Goal: Task Accomplishment & Management: Use online tool/utility

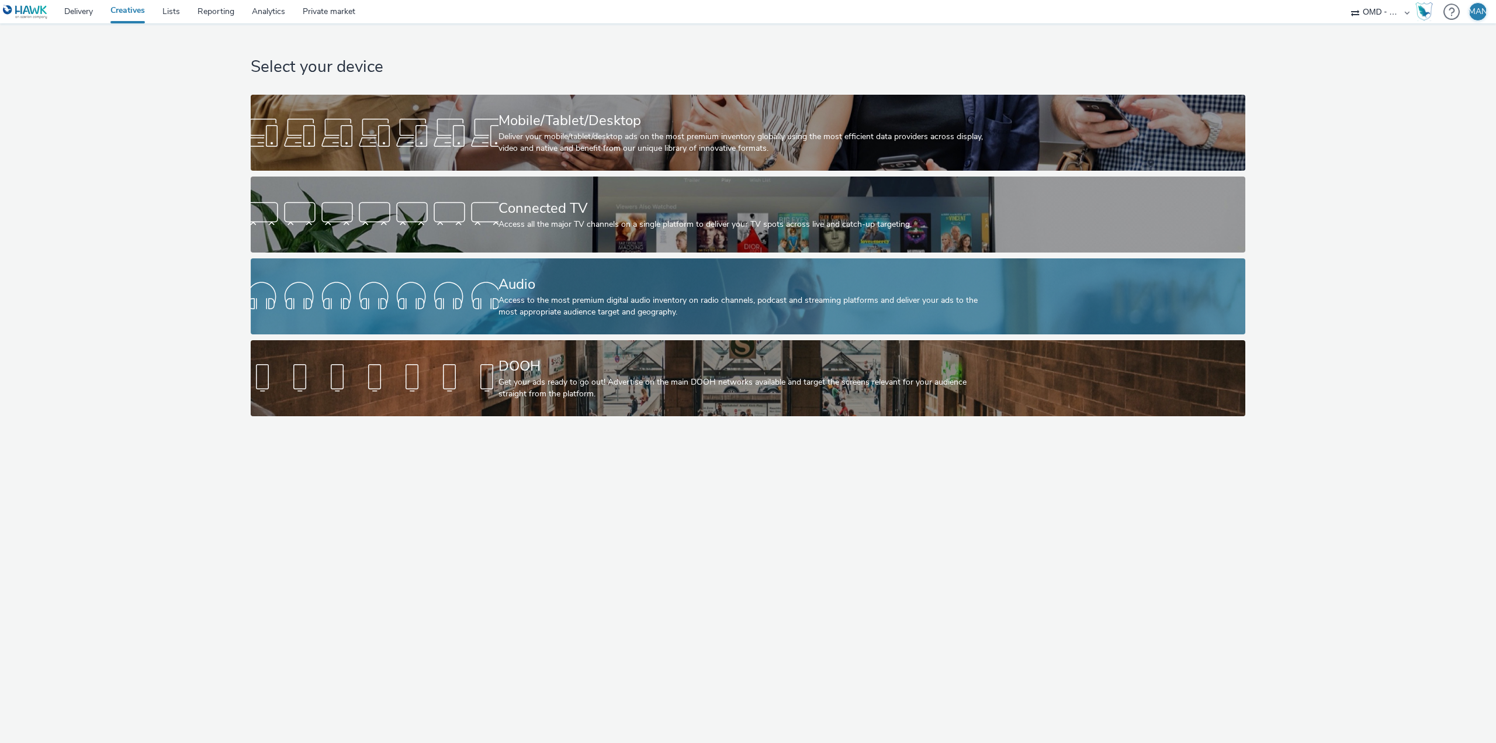
click at [506, 303] on div "Access to the most premium digital audio inventory on radio channels, podcast a…" at bounding box center [746, 307] width 495 height 24
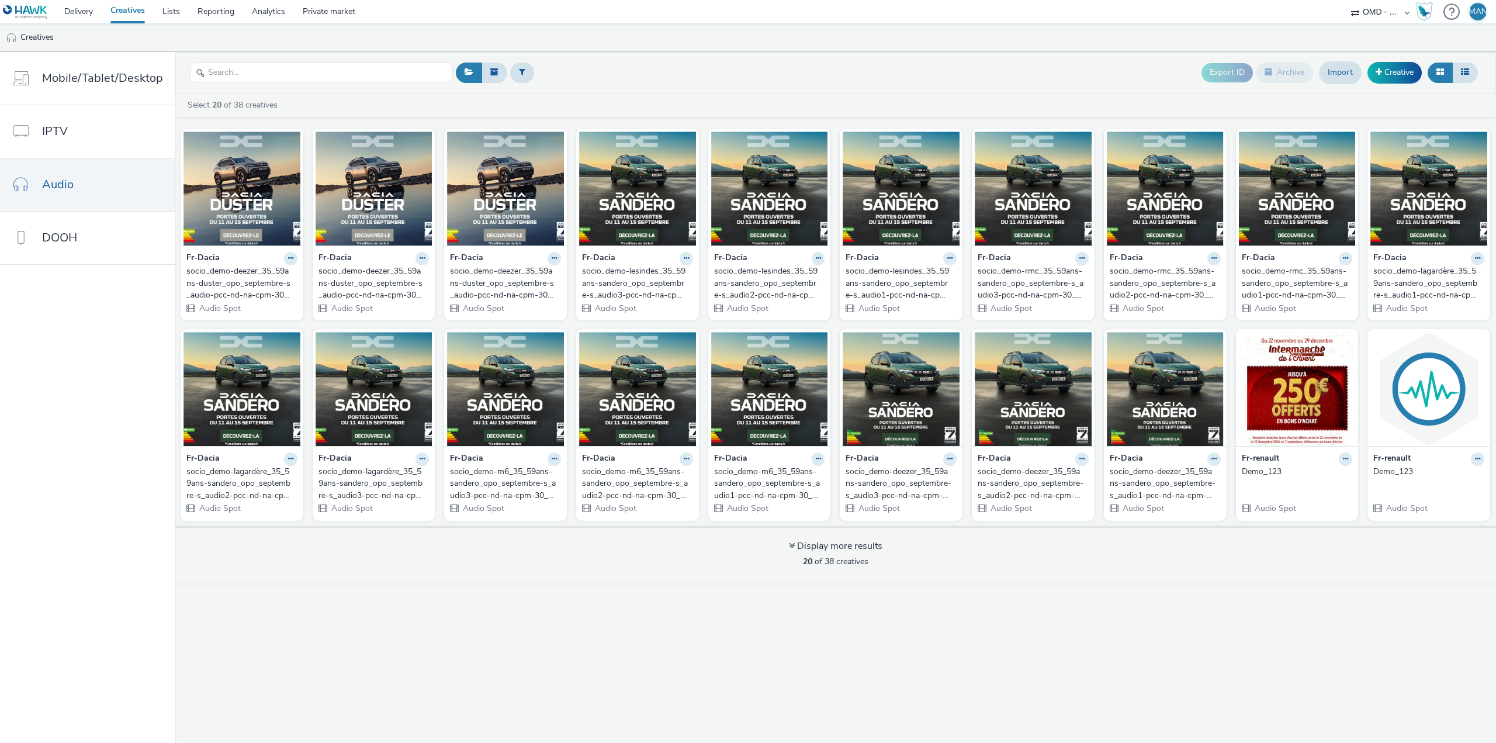
click at [241, 282] on div "socio_demo-deezer_35_59ans-duster_opo_septembre-s_audio-pcc-nd-na-cpm-30_no_ski…" at bounding box center [239, 283] width 106 height 36
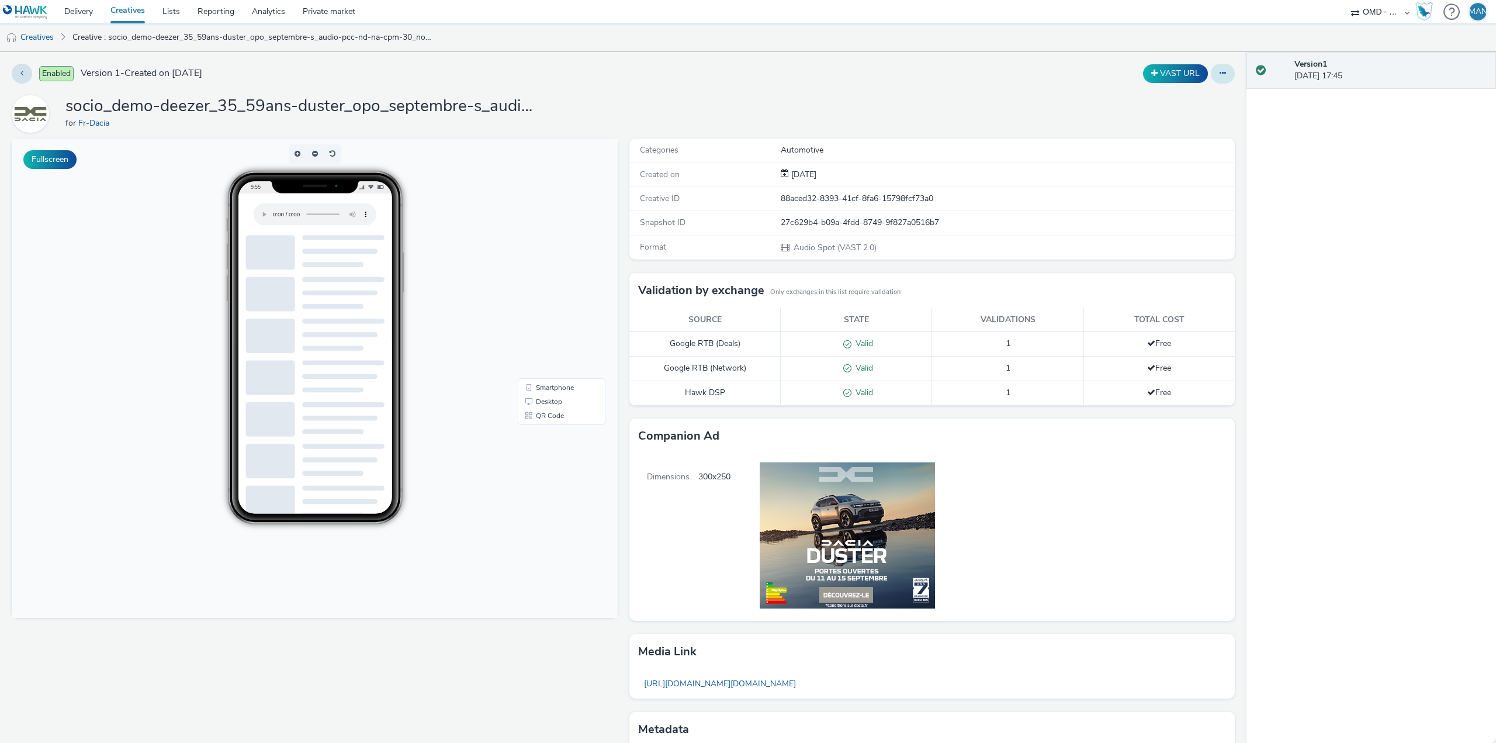
click at [1220, 74] on icon at bounding box center [1223, 73] width 6 height 8
click at [1201, 101] on link "Edit" at bounding box center [1191, 96] width 88 height 23
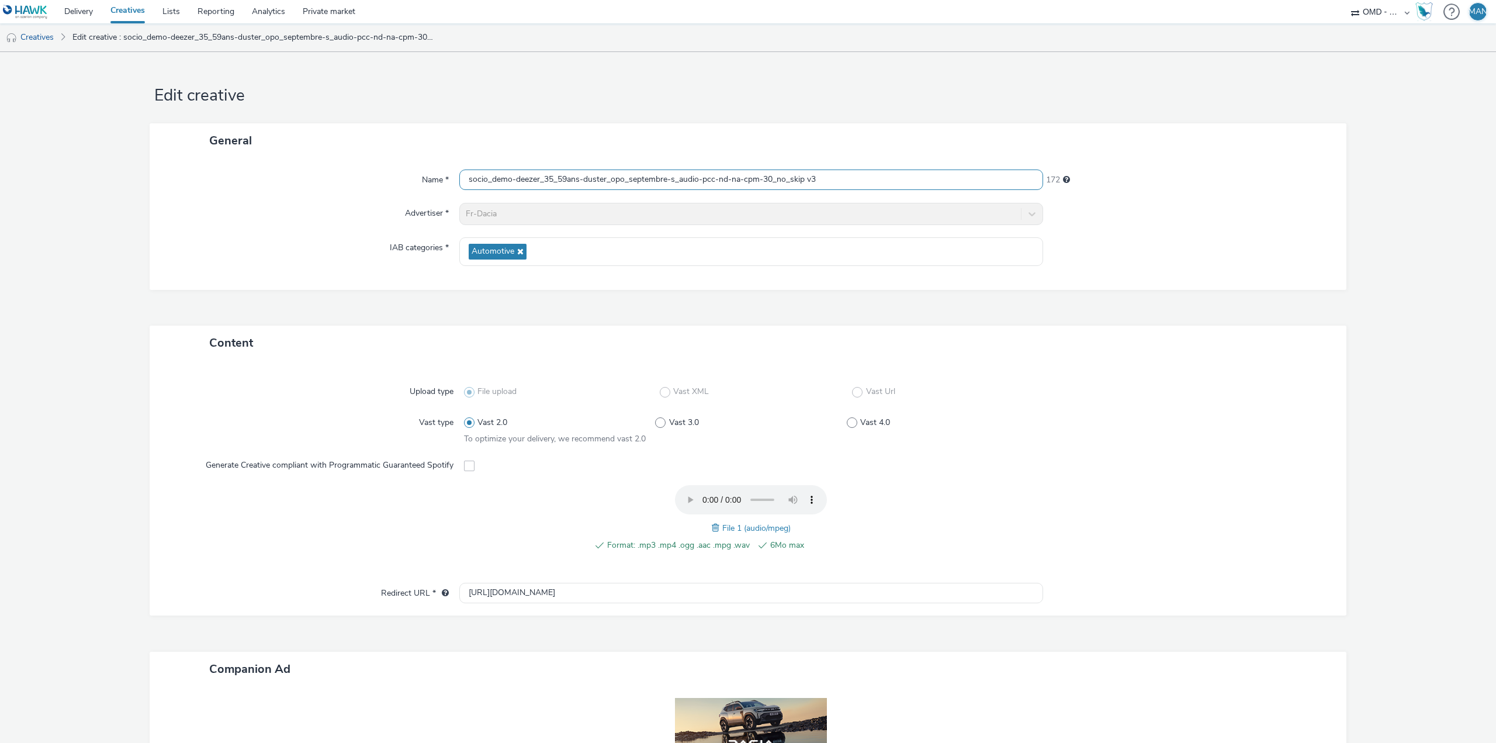
click at [694, 179] on input "socio_demo-deezer_35_59ans-duster_opo_septembre-s_audio-pcc-nd-na-cpm-30_no_ski…" at bounding box center [751, 180] width 584 height 20
click at [828, 172] on input "socio_demo-deezer_35_59ans-duster_opo_septembre-s_audio3-pcc-nd-na-cpm-30_no_sk…" at bounding box center [751, 180] width 584 height 20
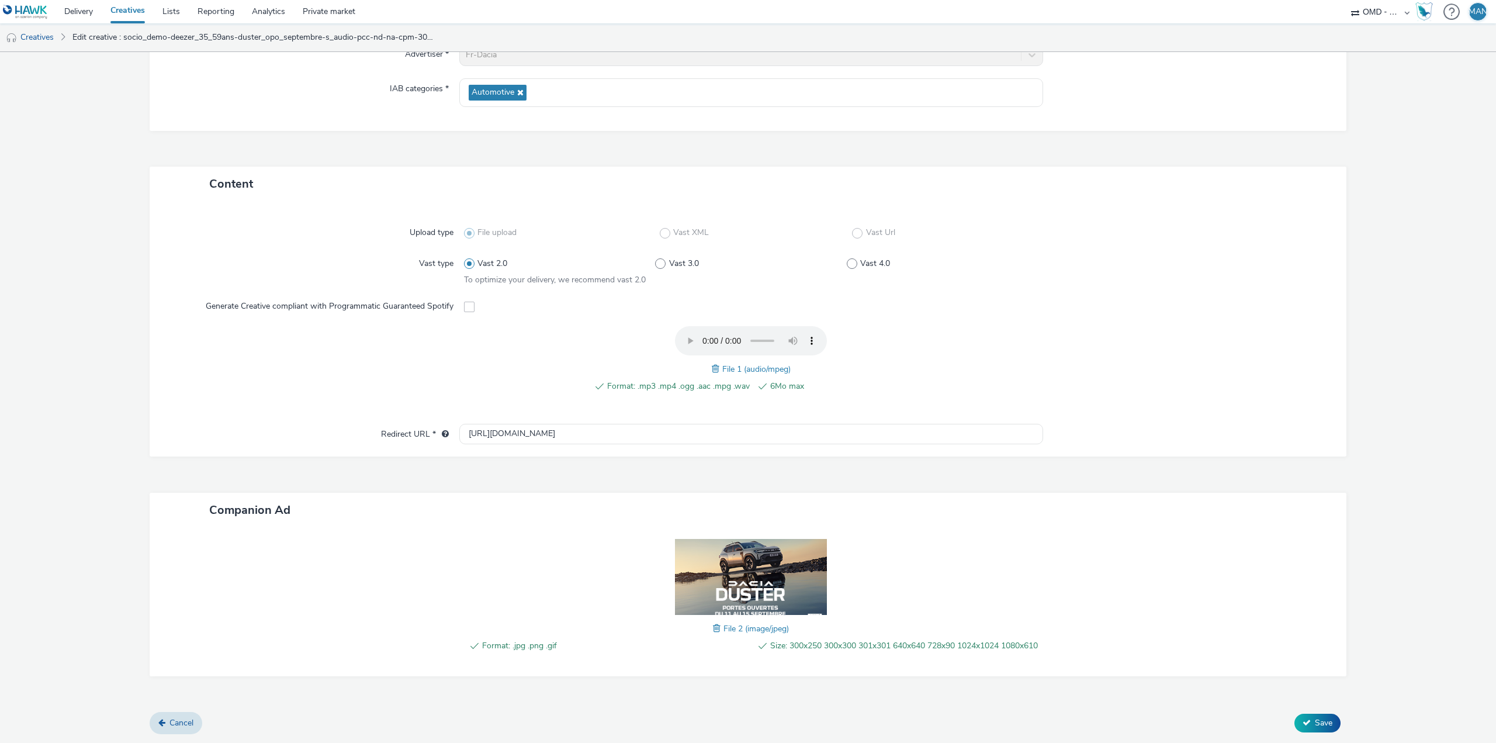
scroll to position [169, 0]
type input "socio_demo-deezer_35_59ans-duster_opo_septembre-s_audio3-pcc-nd-na-cpm-30_no_sk…"
click at [1303, 720] on button "Save" at bounding box center [1318, 723] width 46 height 19
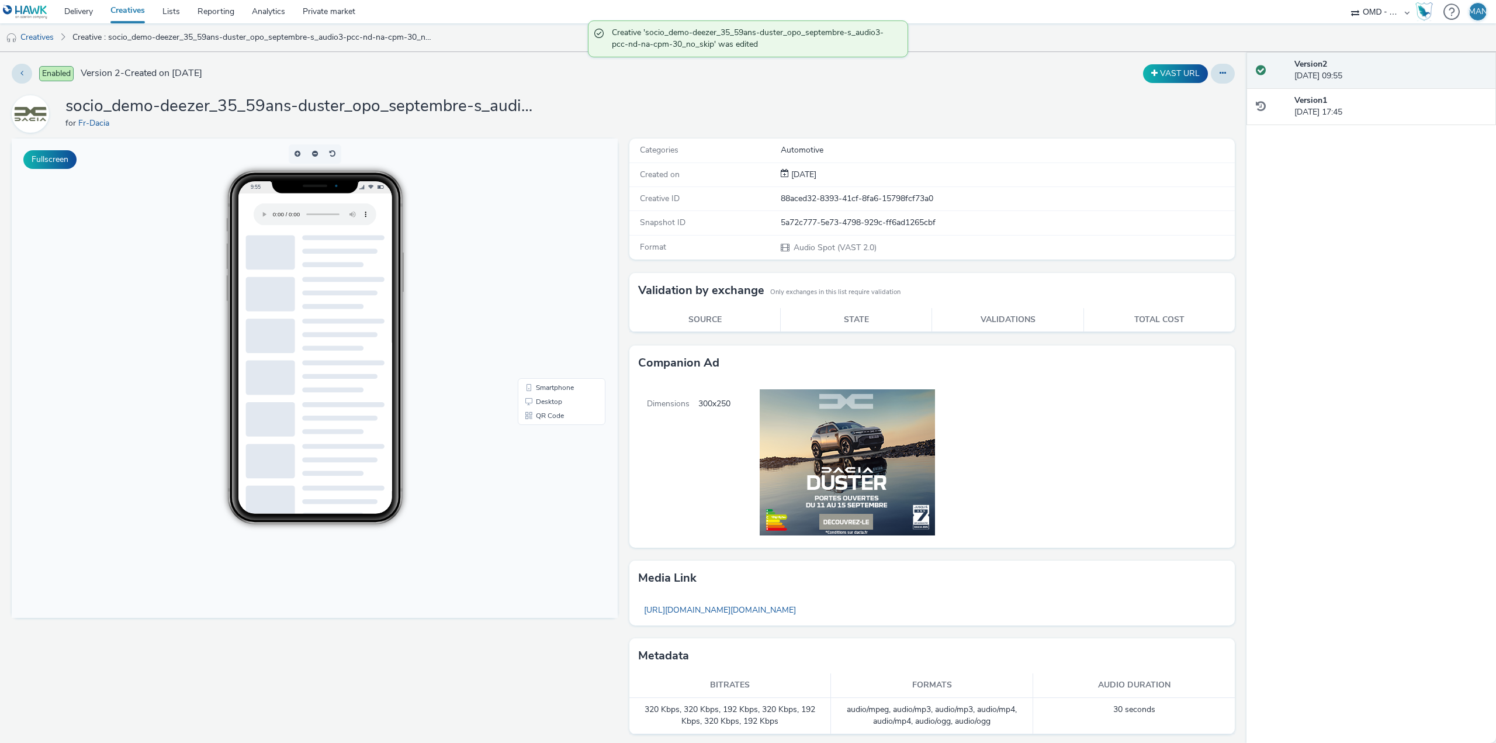
click at [123, 12] on link "Creatives" at bounding box center [128, 11] width 52 height 23
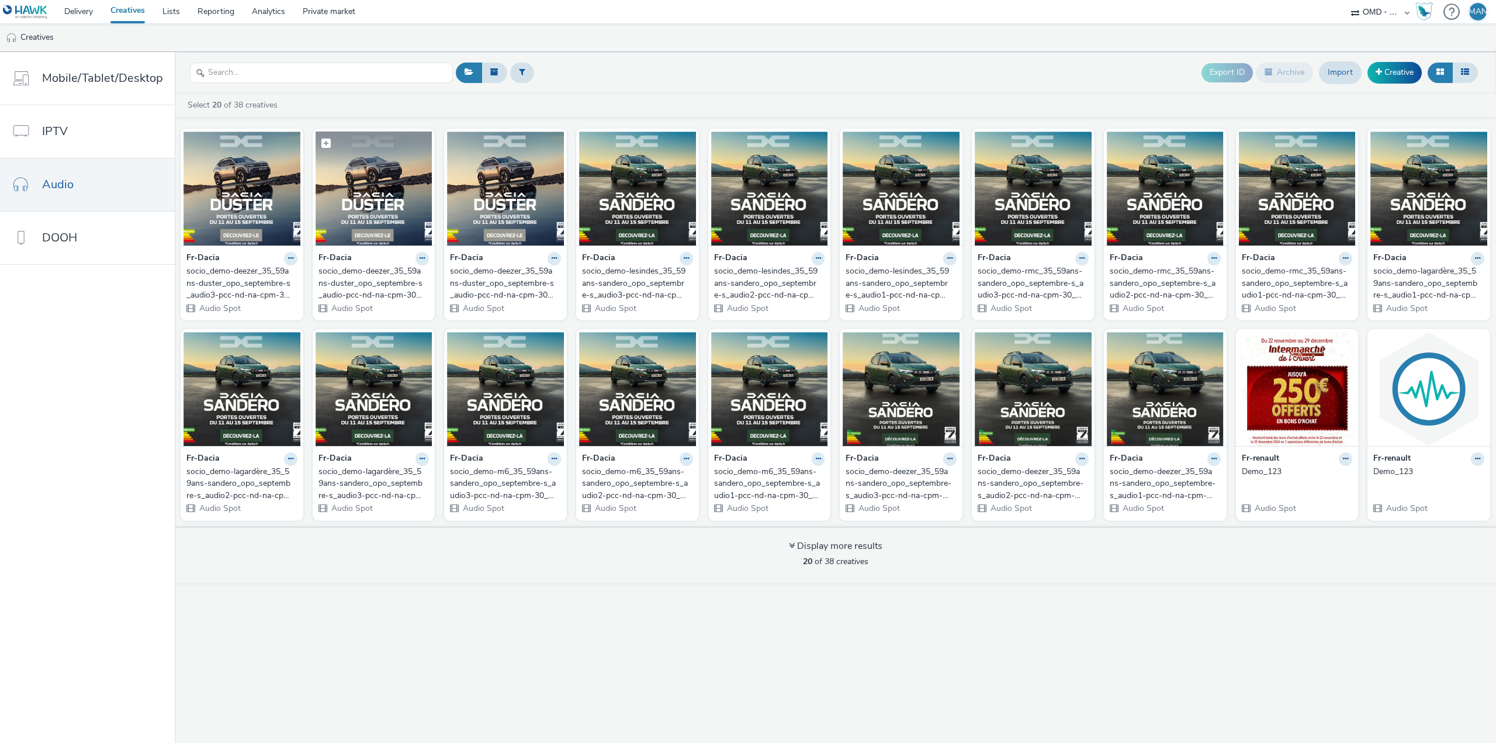
click at [358, 164] on figcaption at bounding box center [374, 150] width 117 height 37
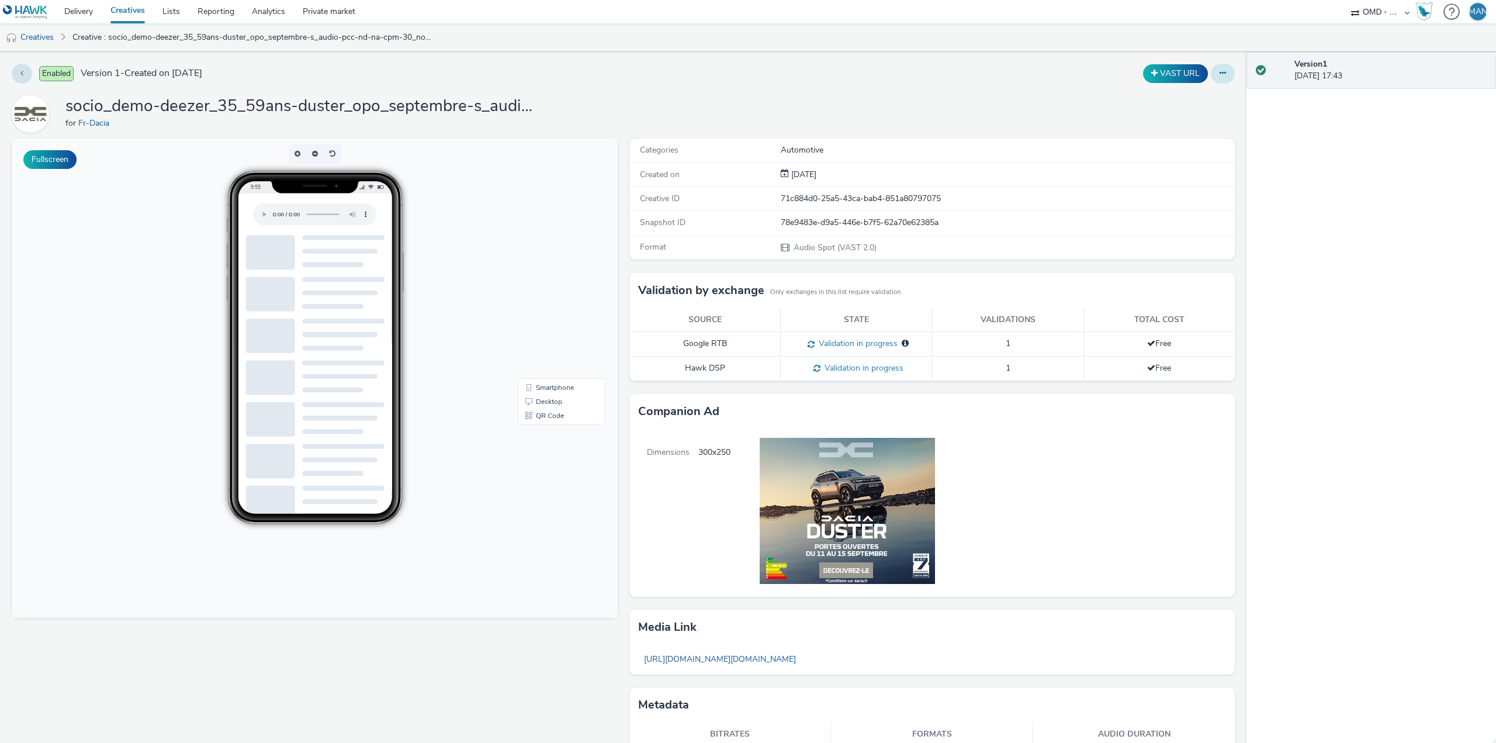
click at [1217, 77] on button at bounding box center [1223, 74] width 24 height 20
click at [1170, 100] on link "Edit" at bounding box center [1191, 96] width 88 height 23
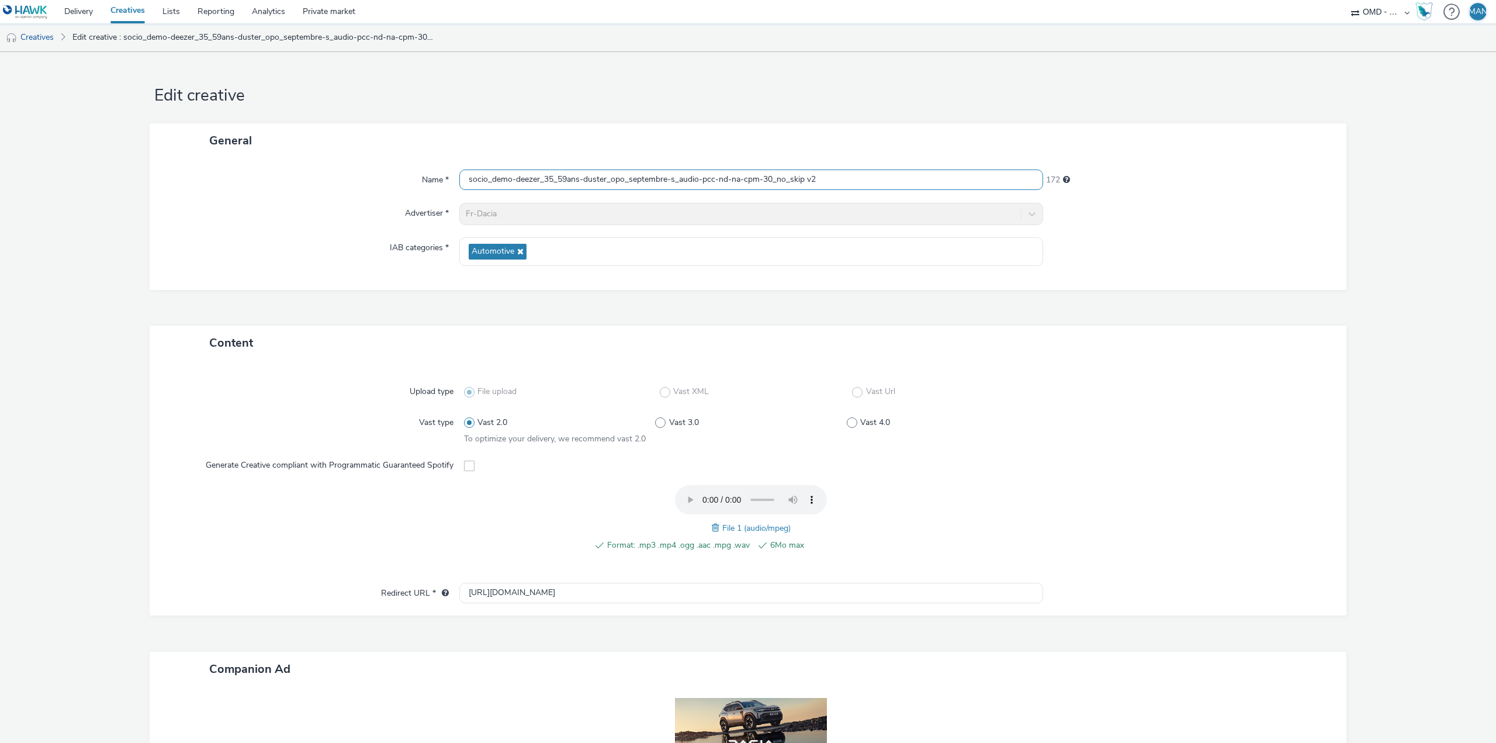
click at [696, 175] on input "socio_demo-deezer_35_59ans-duster_opo_septembre-s_audio-pcc-nd-na-cpm-30_no_ski…" at bounding box center [751, 180] width 584 height 20
click at [831, 177] on input "socio_demo-deezer_35_59ans-duster_opo_septembre-s_audio2-pcc-nd-na-cpm-30_no_sk…" at bounding box center [751, 180] width 584 height 20
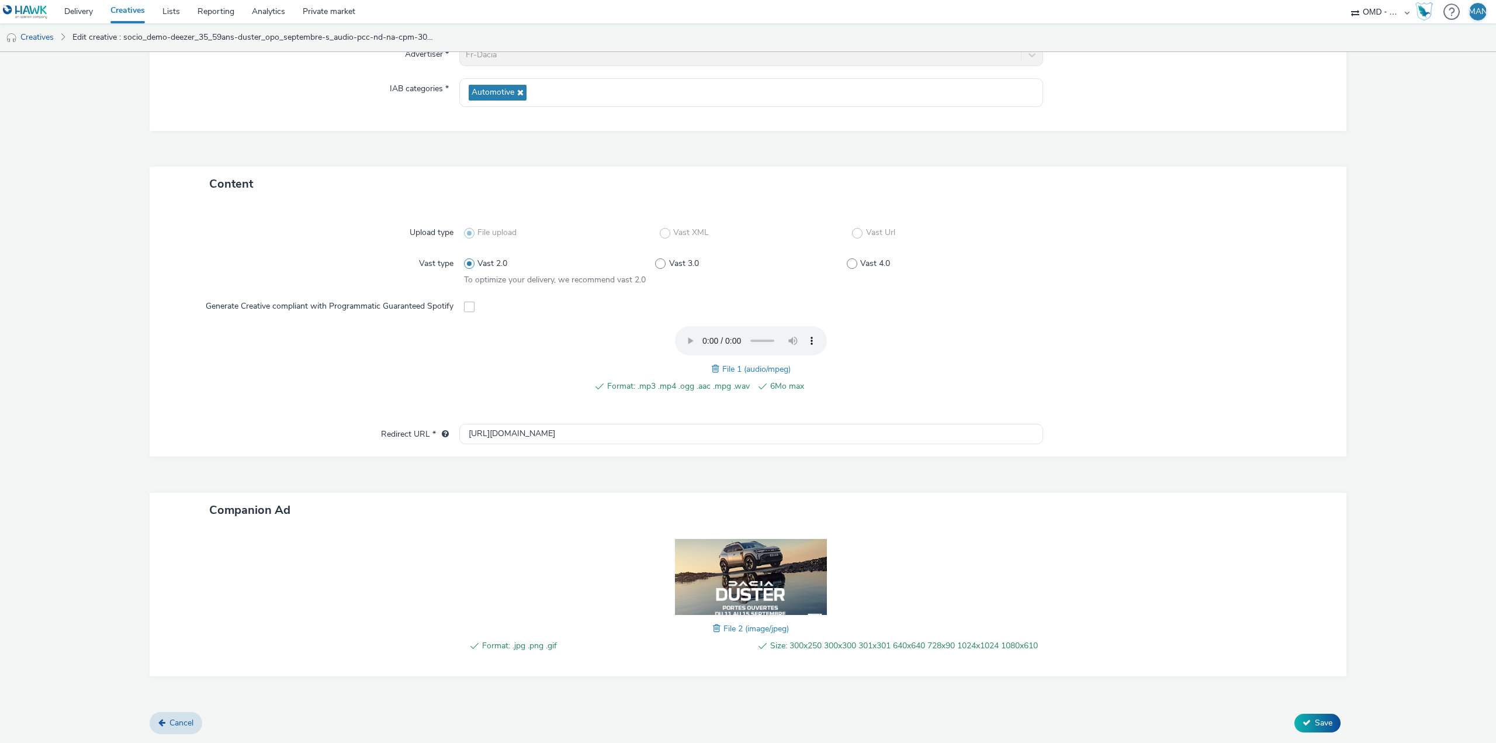
scroll to position [169, 0]
type input "socio_demo-deezer_35_59ans-duster_opo_septembre-s_audio2-pcc-nd-na-cpm-30_no_sk…"
click at [1305, 722] on button "Save" at bounding box center [1318, 723] width 46 height 19
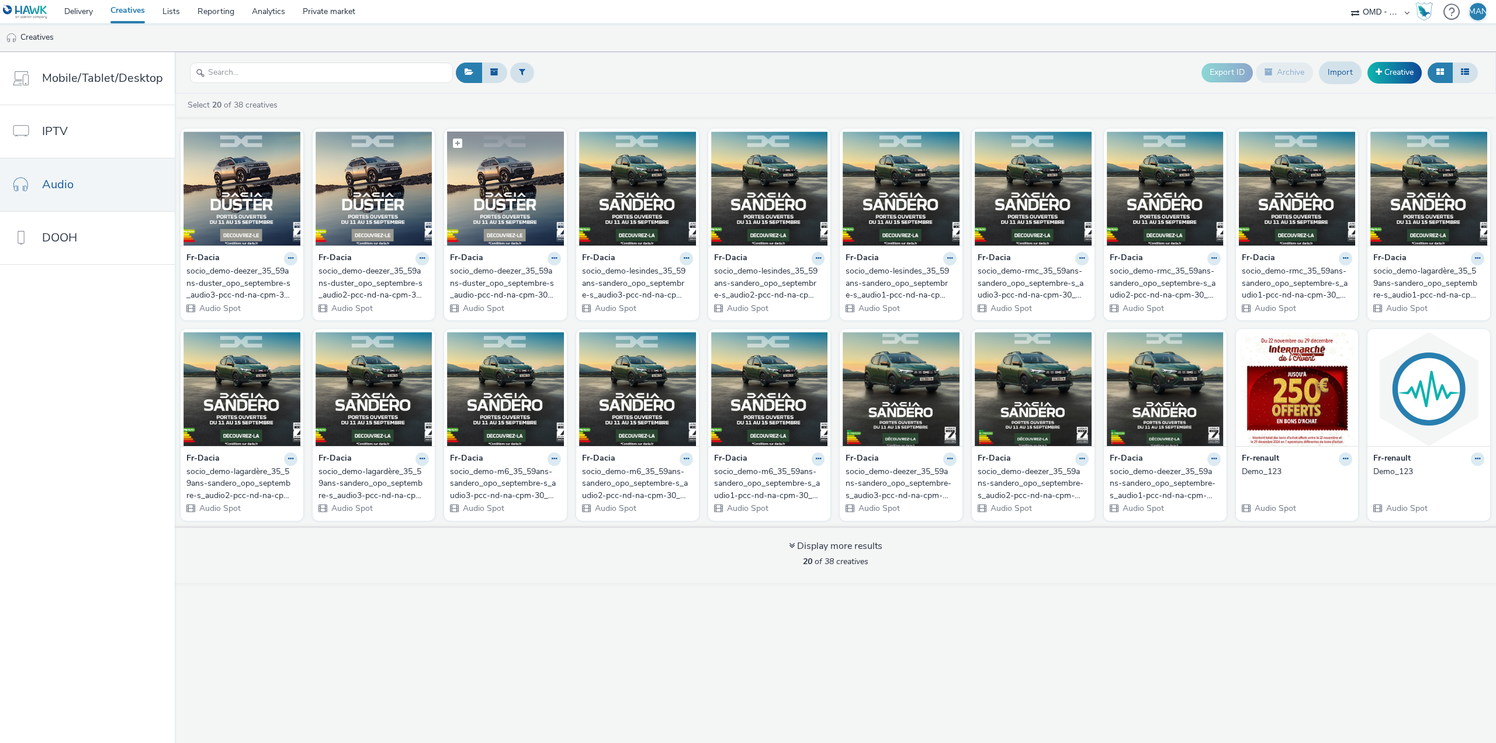
click at [492, 192] on img at bounding box center [505, 189] width 117 height 114
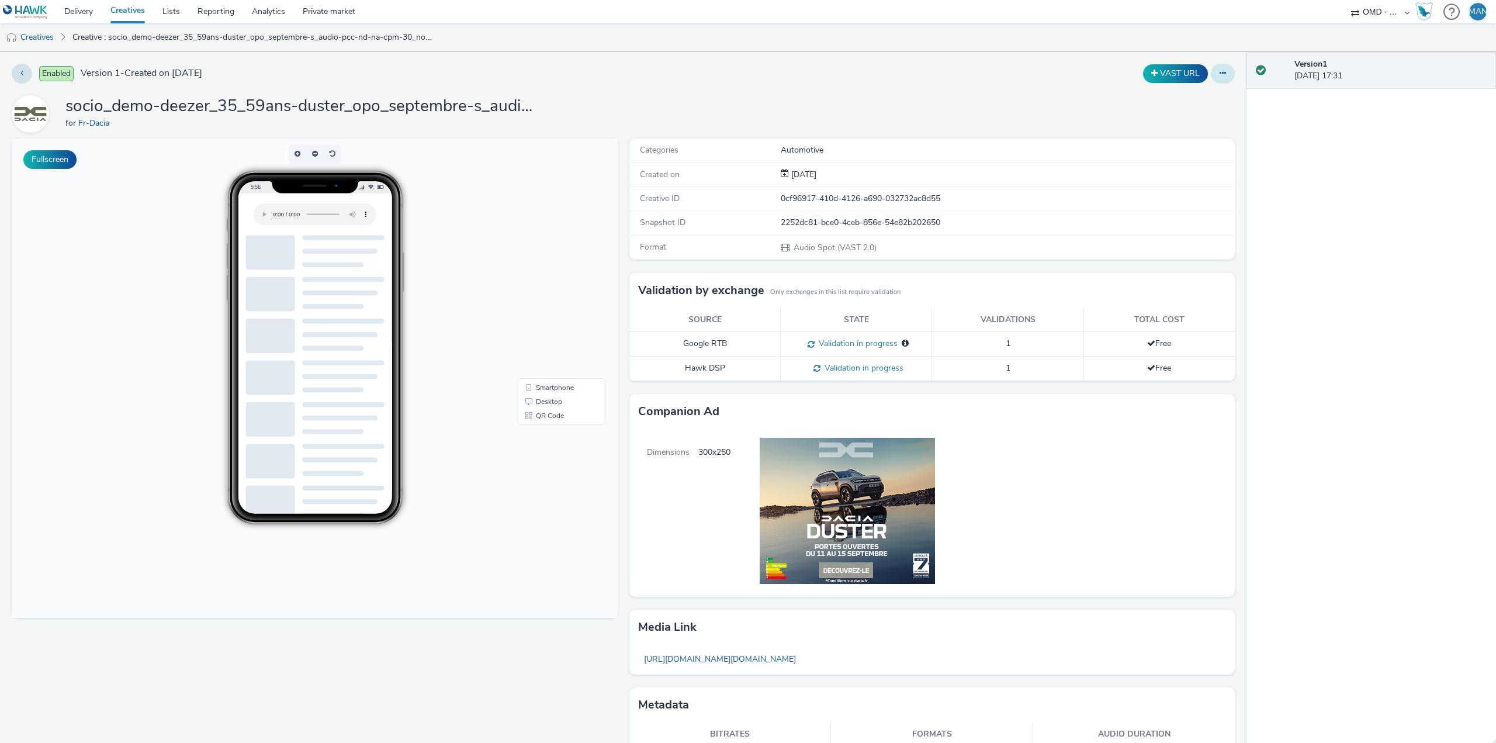
click at [1216, 78] on button at bounding box center [1223, 74] width 24 height 20
click at [1194, 103] on link "Edit" at bounding box center [1191, 96] width 88 height 23
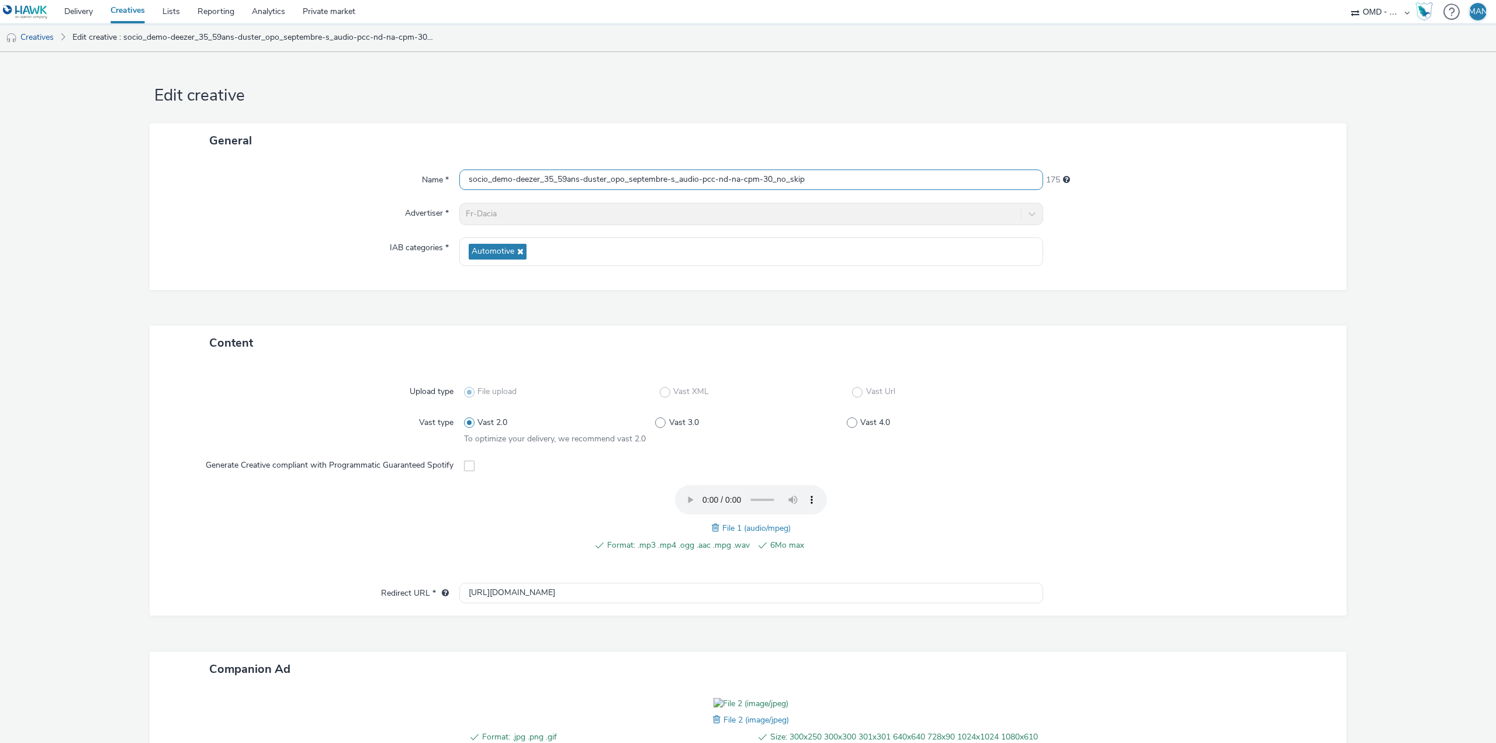
click at [858, 183] on input "socio_demo-deezer_35_59ans-duster_opo_septembre-s_audio-pcc-nd-na-cpm-30_no_skip" at bounding box center [751, 180] width 584 height 20
click at [694, 178] on input "socio_demo-deezer_35_59ans-duster_opo_septembre-s_audio-pcc-nd-na-cpm-30_no_skip" at bounding box center [751, 180] width 584 height 20
click at [696, 178] on input "socio_demo-deezer_35_59ans-duster_opo_septembre-s_audio-pcc-nd-na-cpm-30_no_skip" at bounding box center [751, 180] width 584 height 20
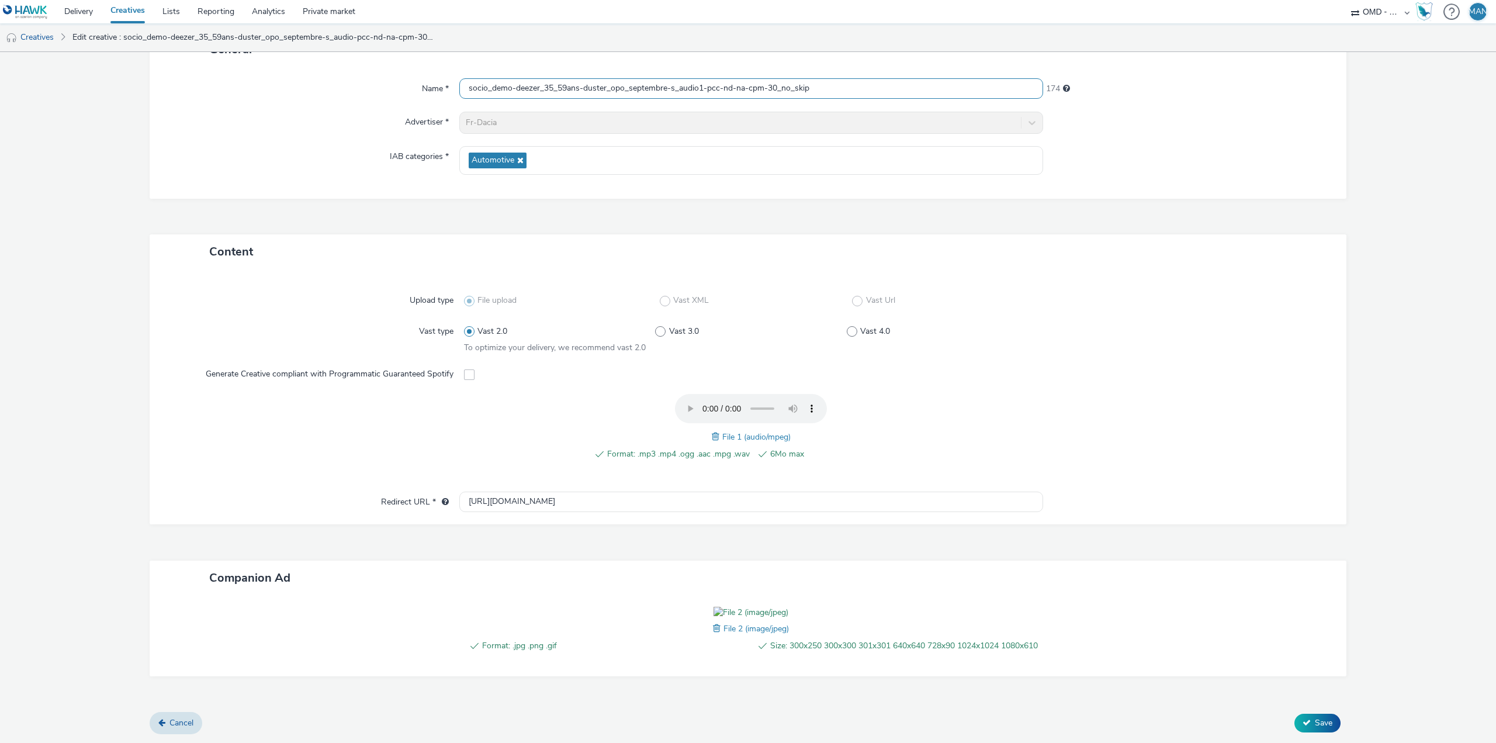
scroll to position [169, 0]
type input "socio_demo-deezer_35_59ans-duster_opo_septembre-s_audio1-pcc-nd-na-cpm-30_no_sk…"
click at [1315, 721] on span "Save" at bounding box center [1324, 722] width 18 height 11
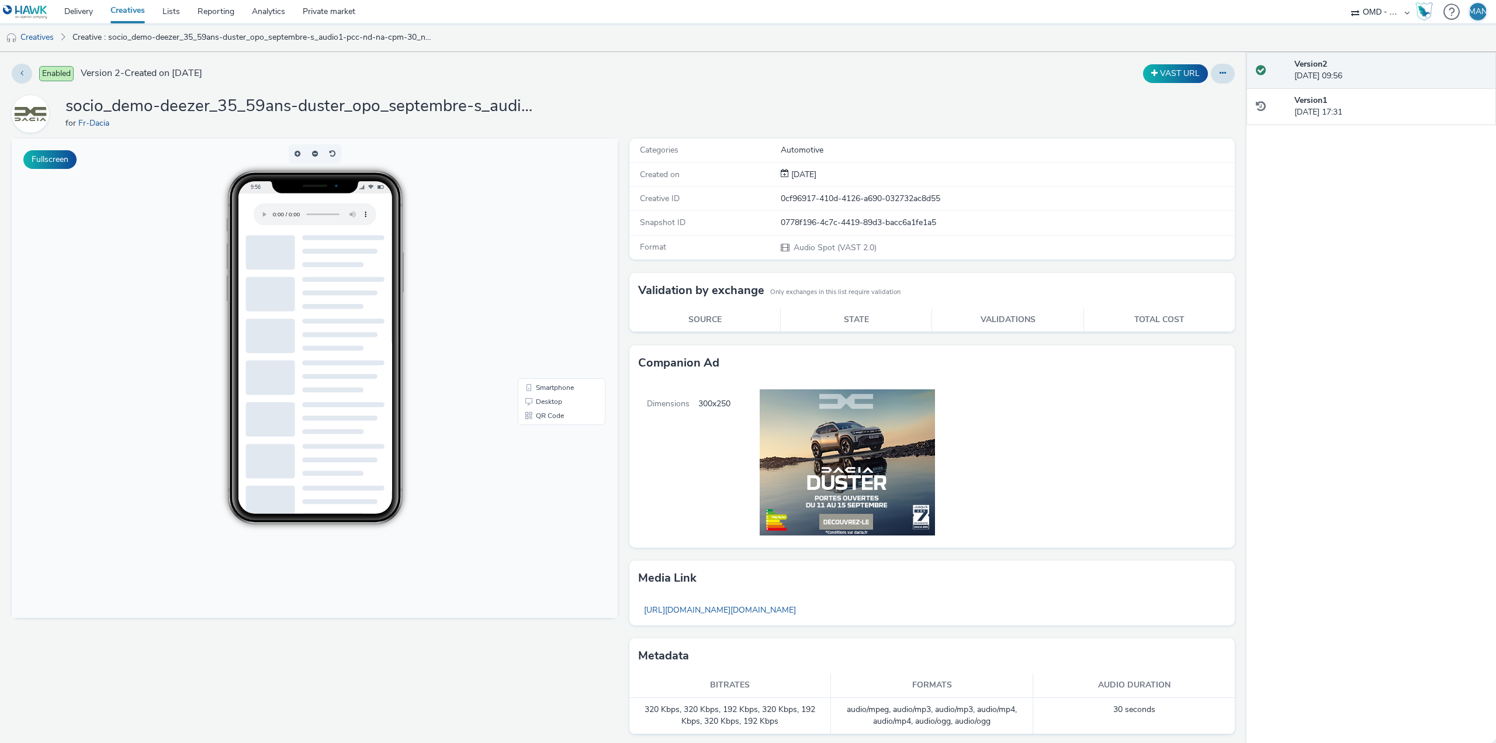
click at [129, 14] on link "Creatives" at bounding box center [128, 11] width 52 height 23
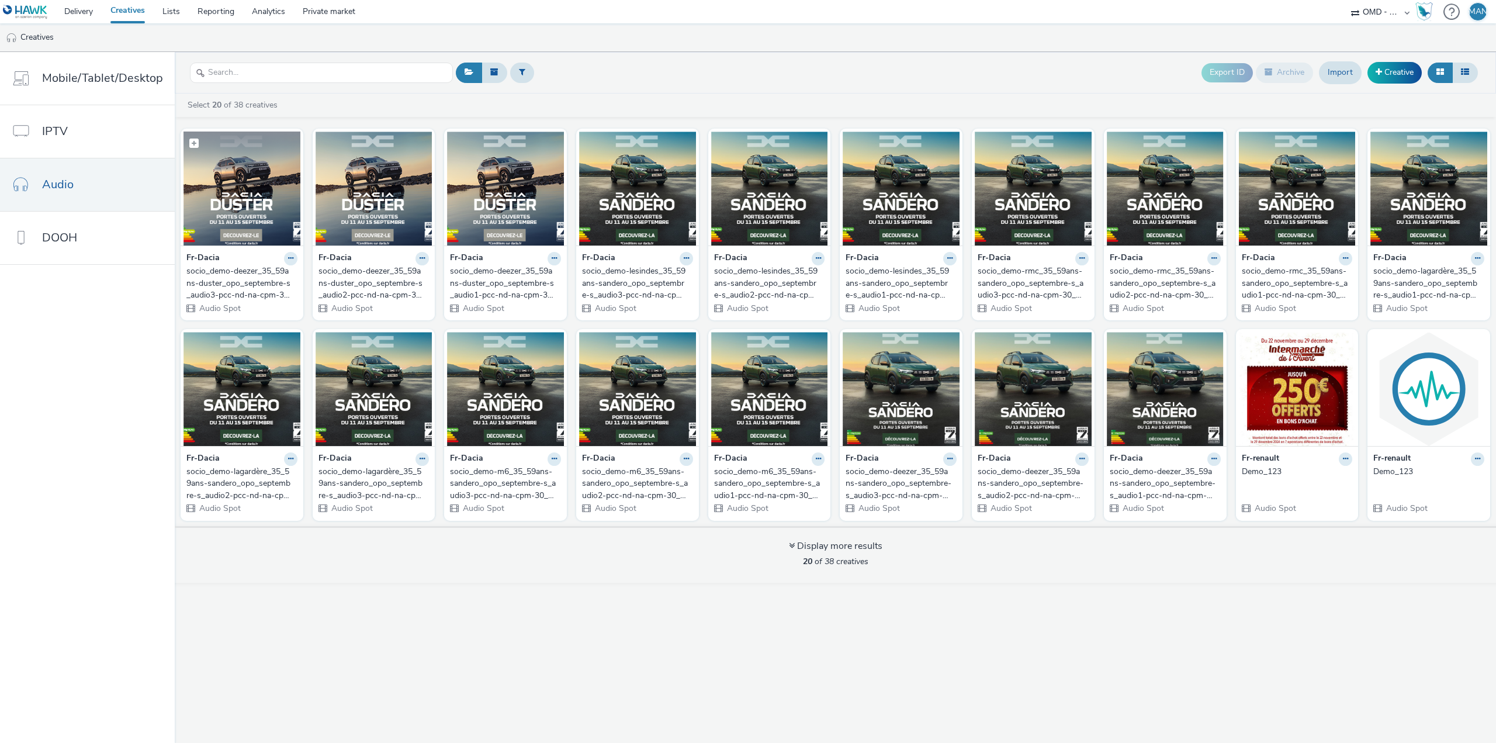
click at [235, 184] on img at bounding box center [242, 189] width 117 height 114
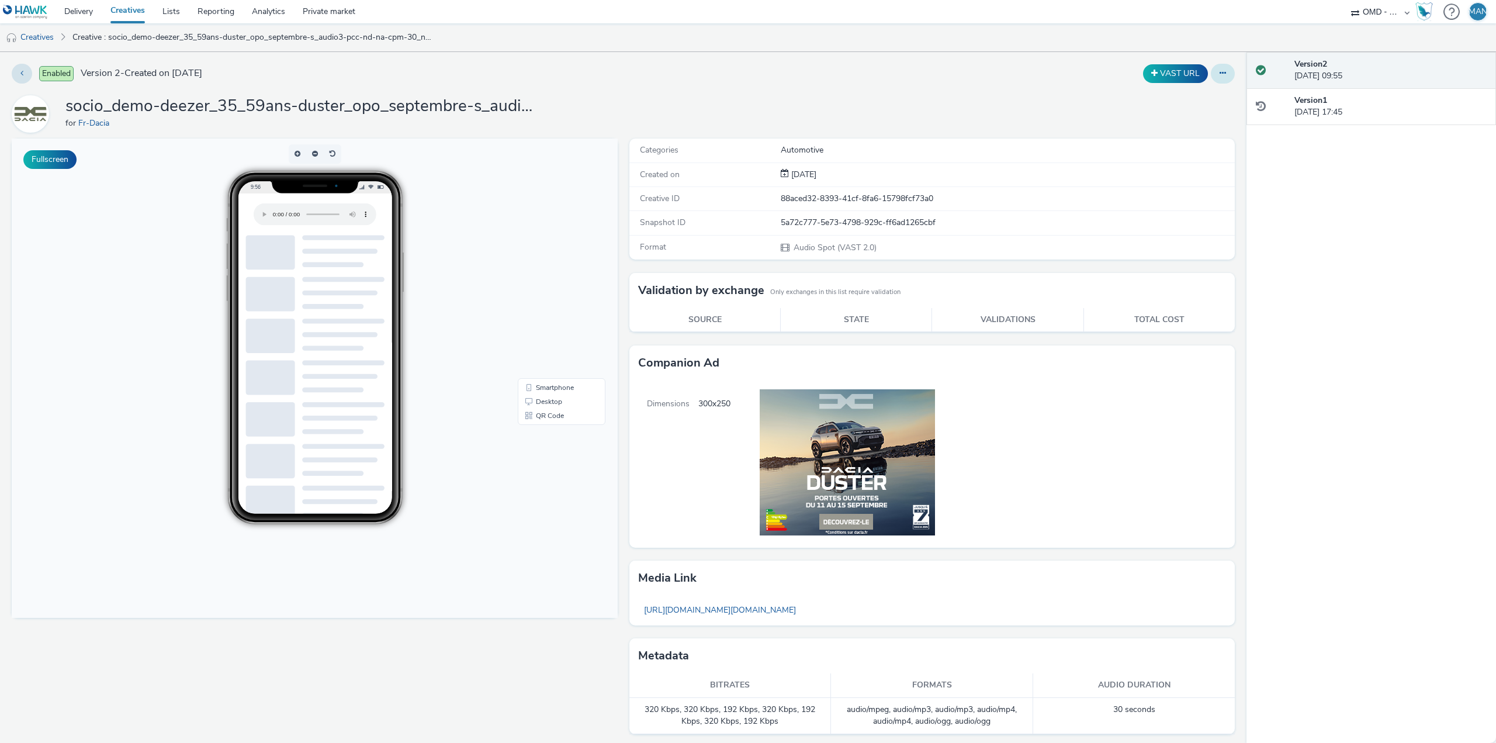
click at [1220, 75] on button at bounding box center [1223, 74] width 24 height 20
click at [1183, 98] on link "Edit" at bounding box center [1191, 96] width 88 height 23
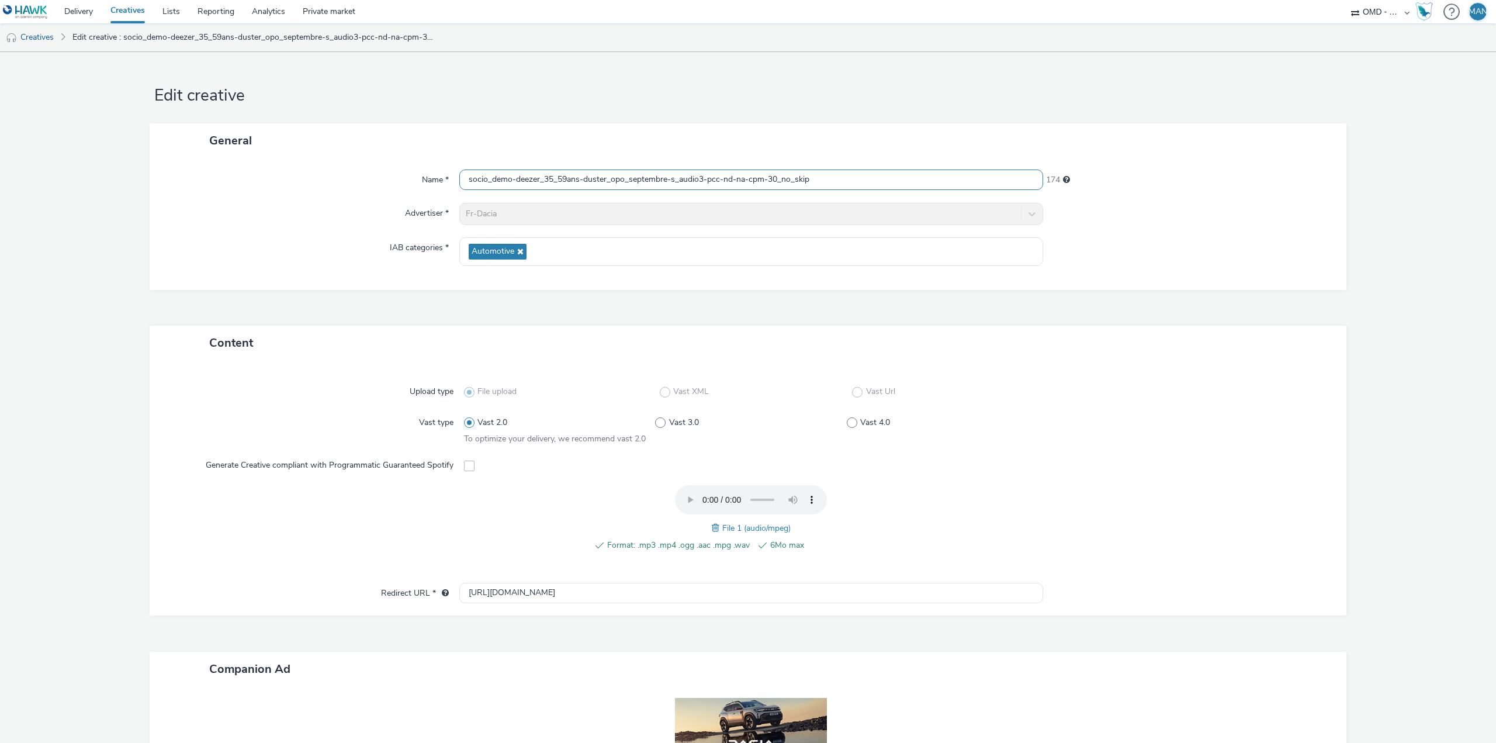
click at [828, 186] on input "socio_demo-deezer_35_59ans-duster_opo_septembre-s_audio3-pcc-nd-na-cpm-30_no_sk…" at bounding box center [751, 180] width 584 height 20
click at [140, 9] on link "Creatives" at bounding box center [128, 11] width 52 height 23
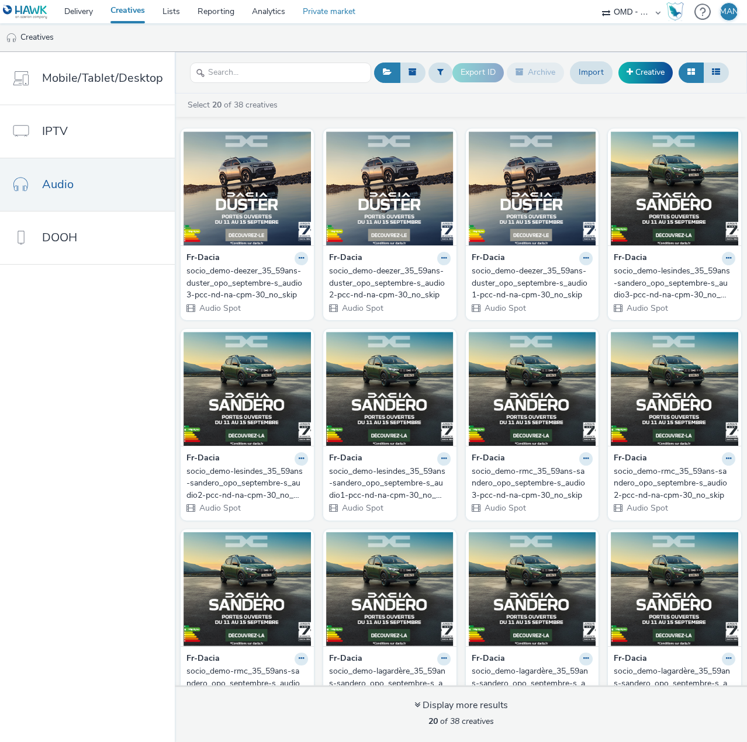
click at [301, 13] on link "Private market" at bounding box center [329, 11] width 70 height 23
